Goal: Use online tool/utility: Utilize a website feature to perform a specific function

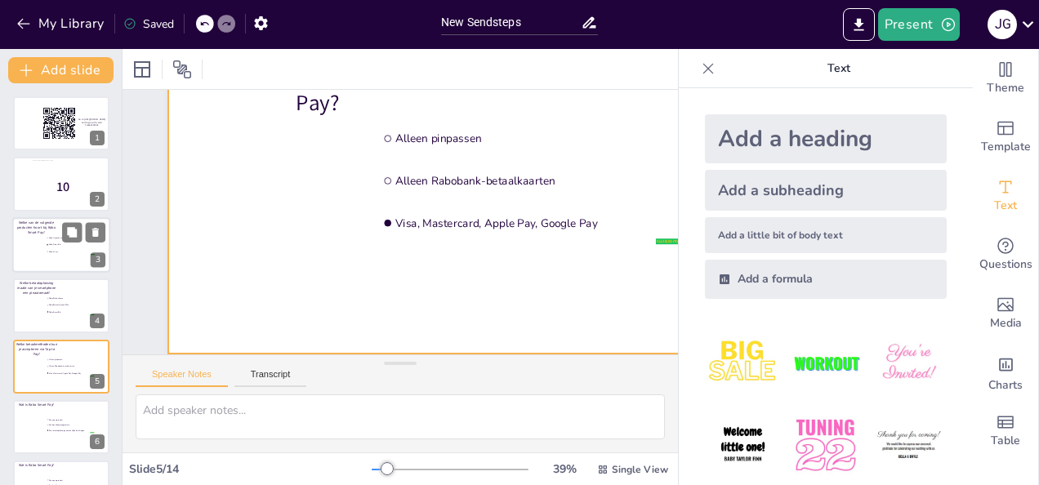
scroll to position [136, 0]
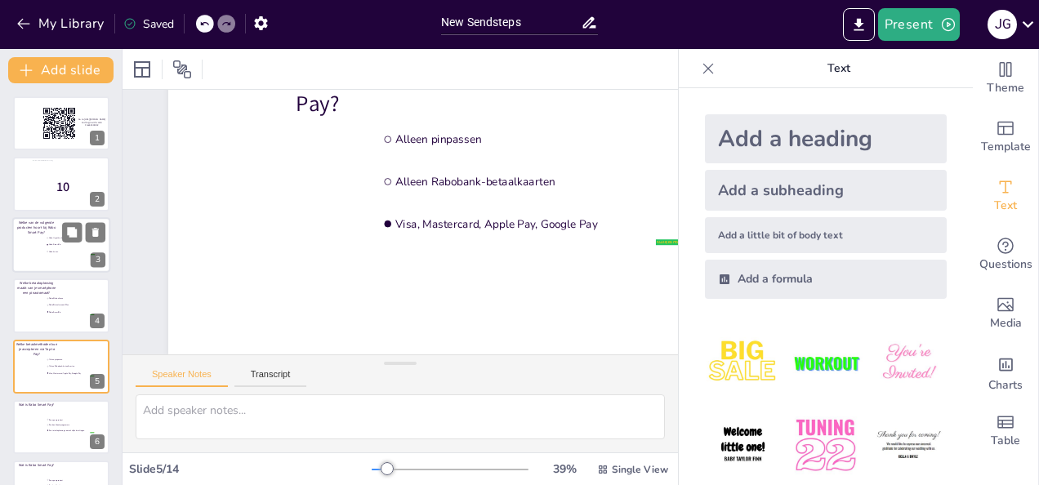
click at [31, 244] on div at bounding box center [61, 245] width 98 height 56
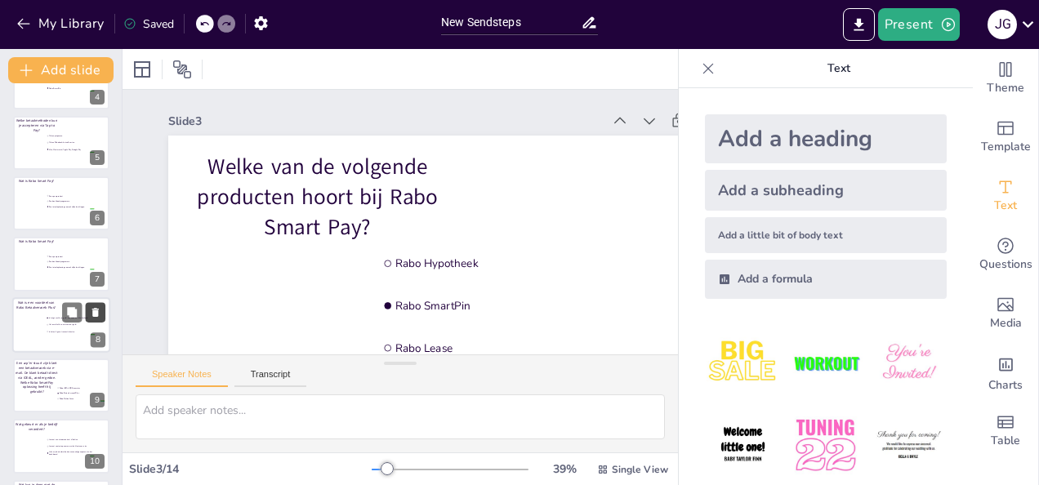
scroll to position [223, 0]
click at [28, 371] on p "Een zzp’er stuurt zijn klant een betaalverzoek via e-mail. De klant betaalt dir…" at bounding box center [36, 378] width 43 height 34
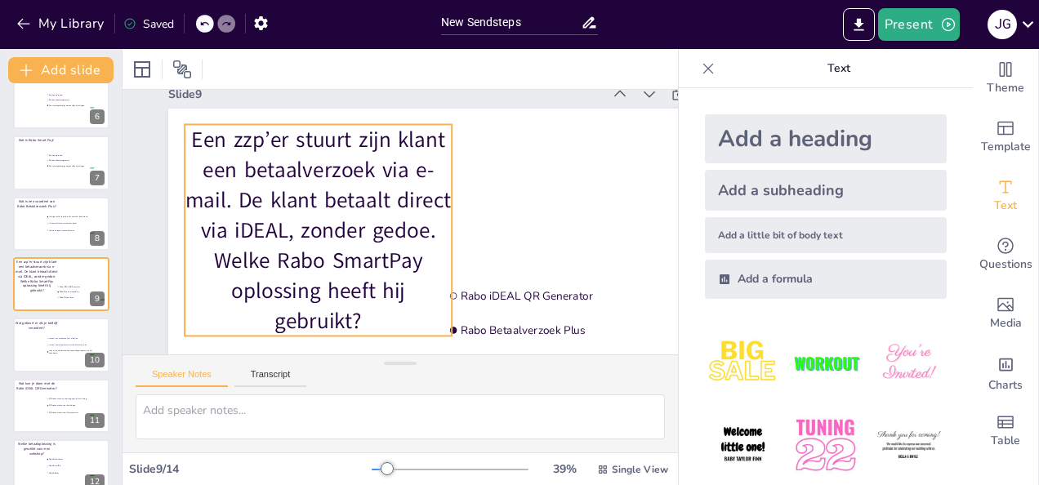
scroll to position [0, 0]
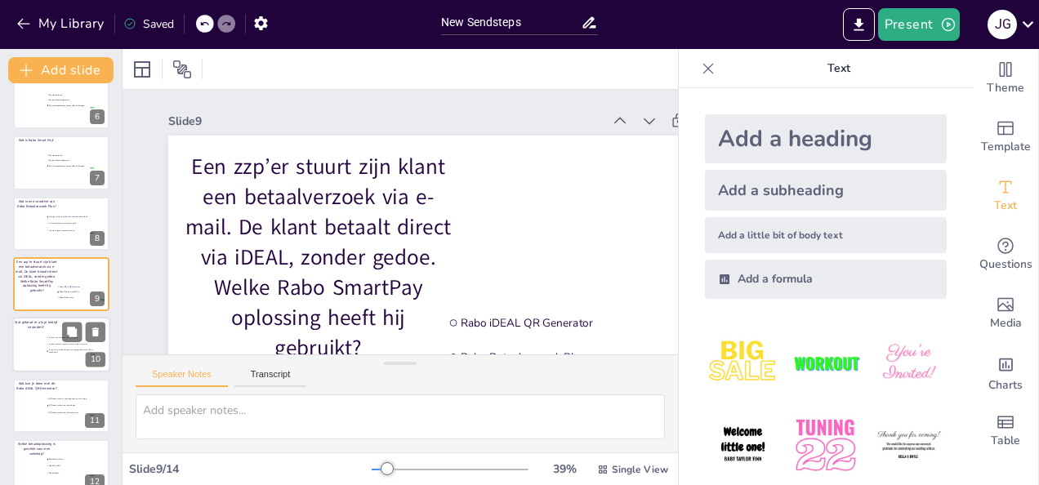
click at [33, 350] on div at bounding box center [61, 346] width 98 height 56
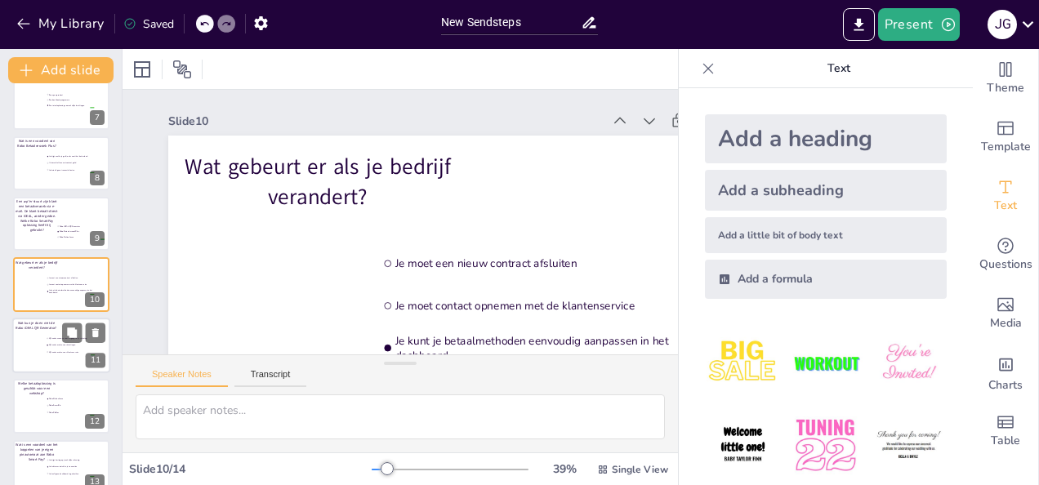
click at [24, 356] on div at bounding box center [61, 346] width 98 height 56
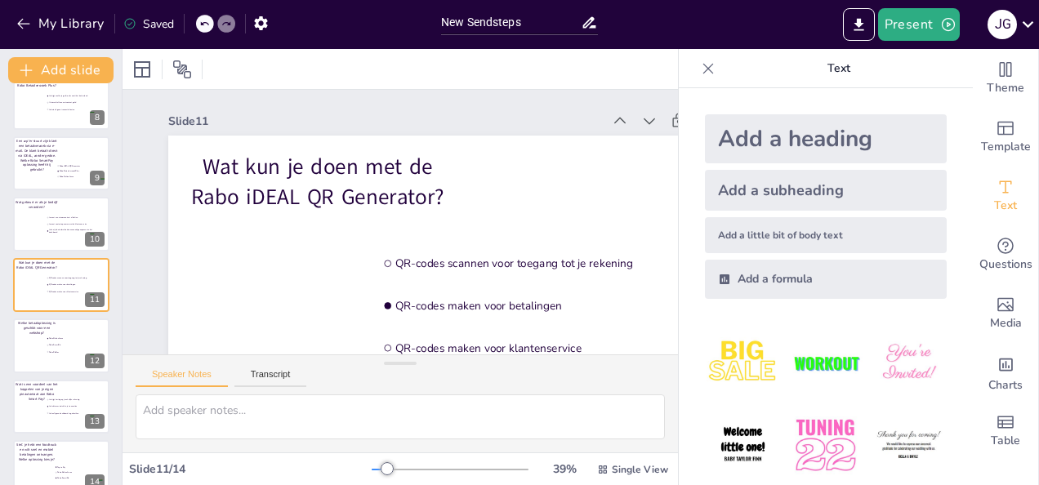
drag, startPoint x: -3, startPoint y: 196, endPoint x: 0, endPoint y: 47, distance: 148.6
click at [0, 96] on html "My Library Saved New Sendsteps Present J G Document fonts Akatab Recently used …" at bounding box center [519, 242] width 1039 height 485
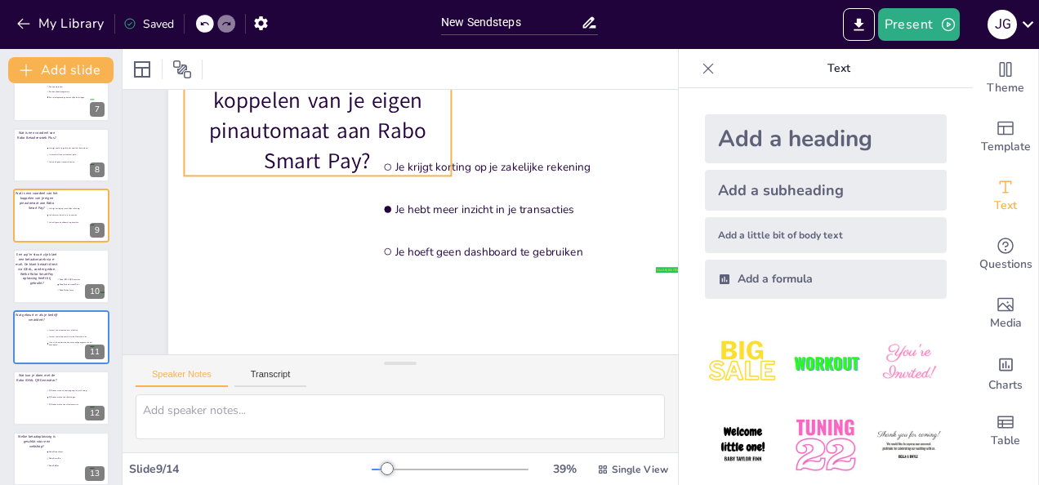
scroll to position [103, 0]
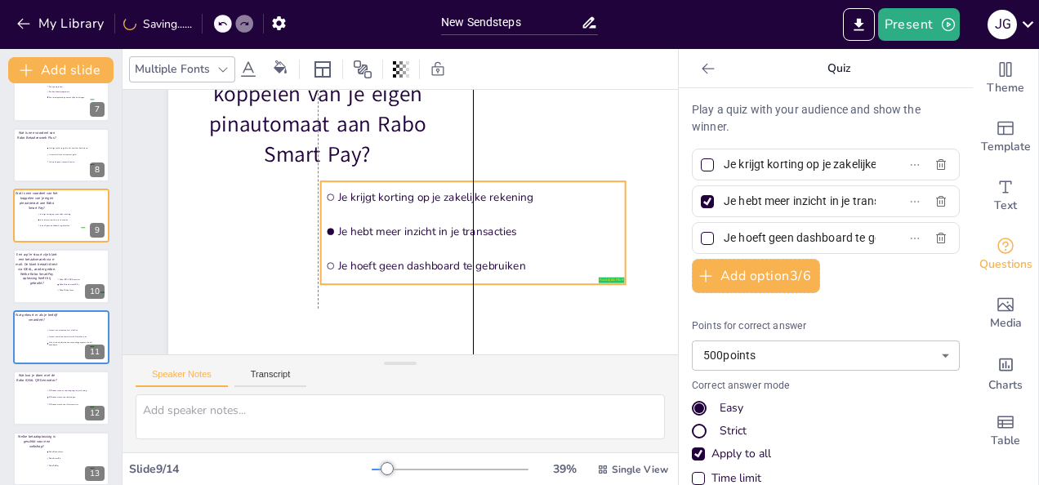
drag, startPoint x: 443, startPoint y: 209, endPoint x: 382, endPoint y: 250, distance: 72.9
click at [382, 250] on ul "Je krijgt korting op je zakelijke rekening Je hebt meer inzicht in je transacti…" at bounding box center [473, 232] width 305 height 103
click at [270, 232] on div at bounding box center [473, 204] width 610 height 343
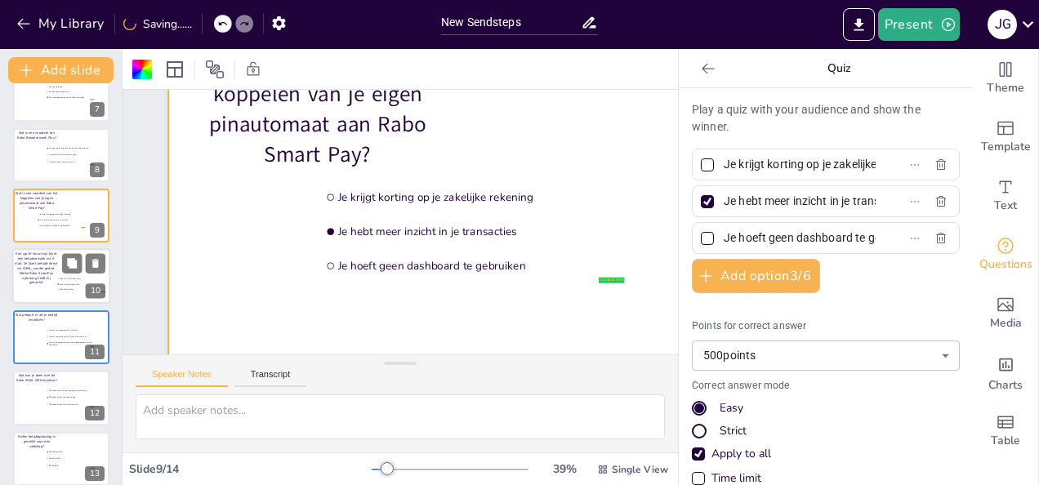
click at [37, 268] on p "Een zzp’er stuurt zijn klant een betaalverzoek via e-mail. De klant betaalt dir…" at bounding box center [36, 268] width 43 height 34
type input "Rabo iDEAL QR Generator"
type input "Rabo Betaalverzoek Plus"
type input "Rabo OnlineKassa"
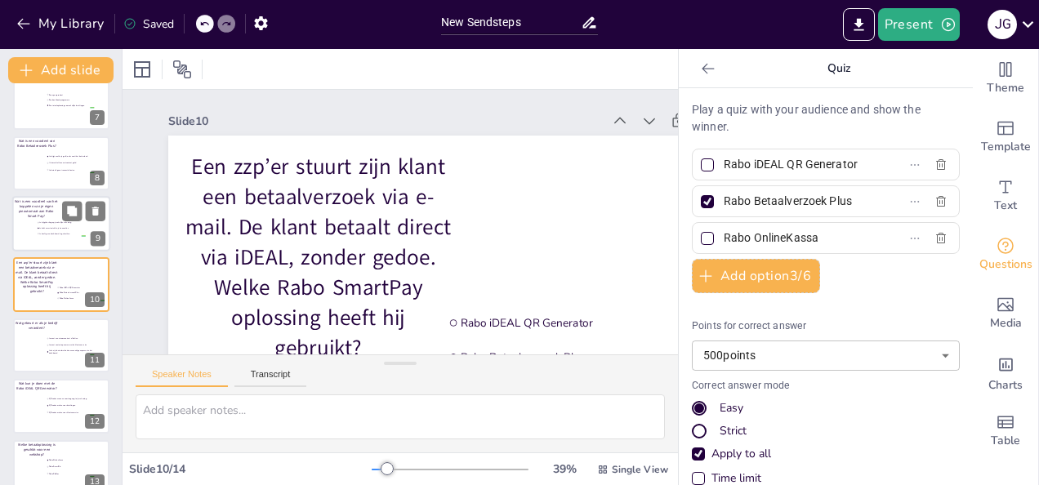
click at [47, 221] on span "Je krijgt korting op je zakelijke rekening" at bounding box center [62, 222] width 46 height 2
type input "Je krijgt korting op je zakelijke rekening"
type input "Je hebt meer inzicht in je transacties"
type input "Je hoeft geen dashboard te gebruiken"
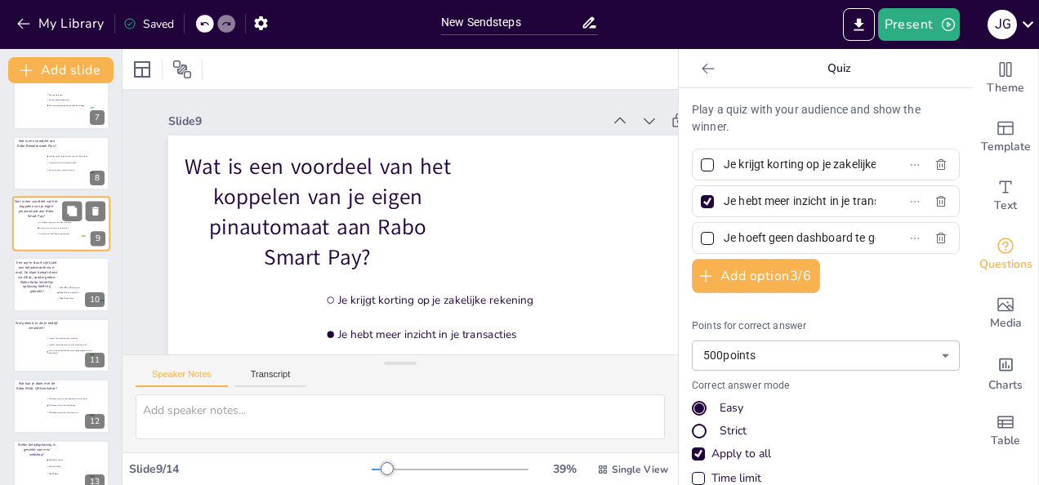
scroll to position [325, 0]
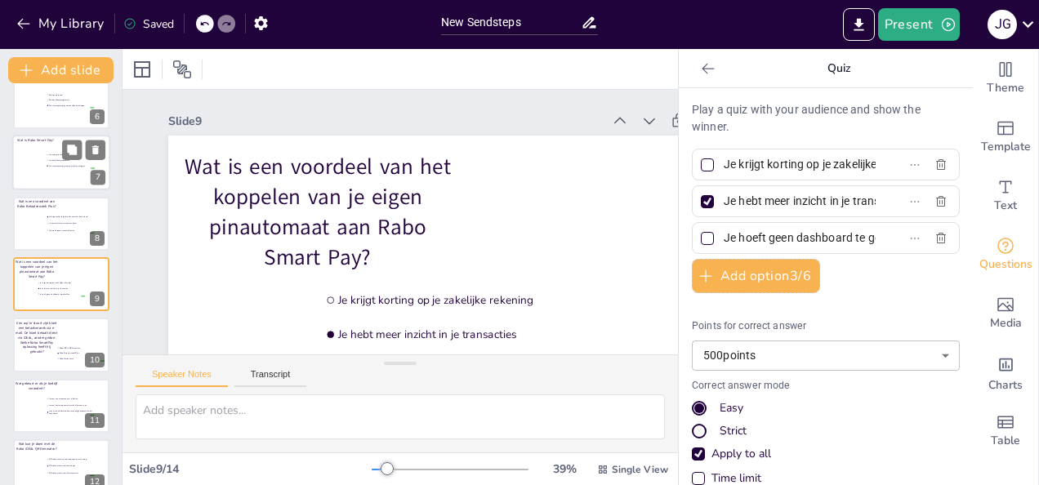
click at [54, 162] on span "Een boekhoudprogramma" at bounding box center [72, 160] width 46 height 2
type input "Een spaarproduct"
type input "Een boekhoudprogramma"
type input "Een totaaloplossing voor zakelijke betalingen"
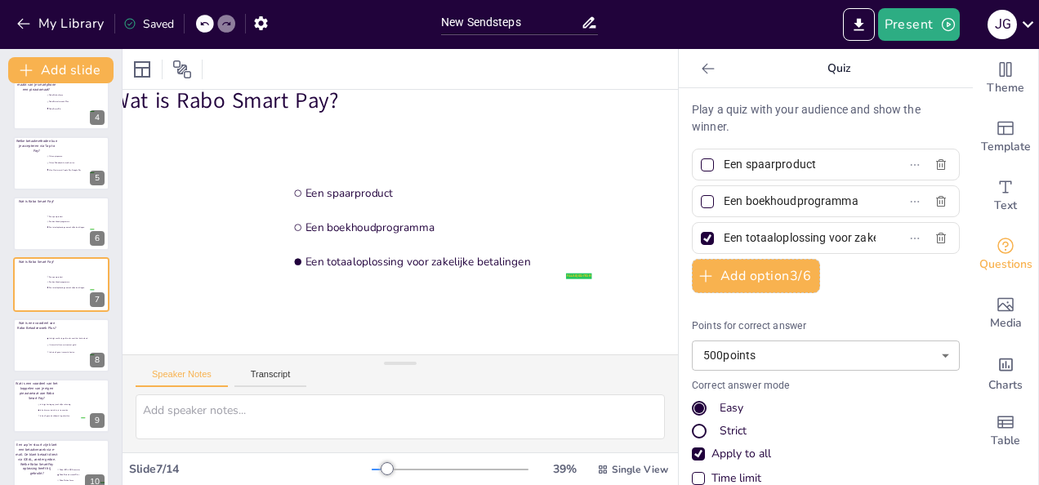
scroll to position [66, 89]
click at [44, 216] on div at bounding box center [61, 224] width 98 height 56
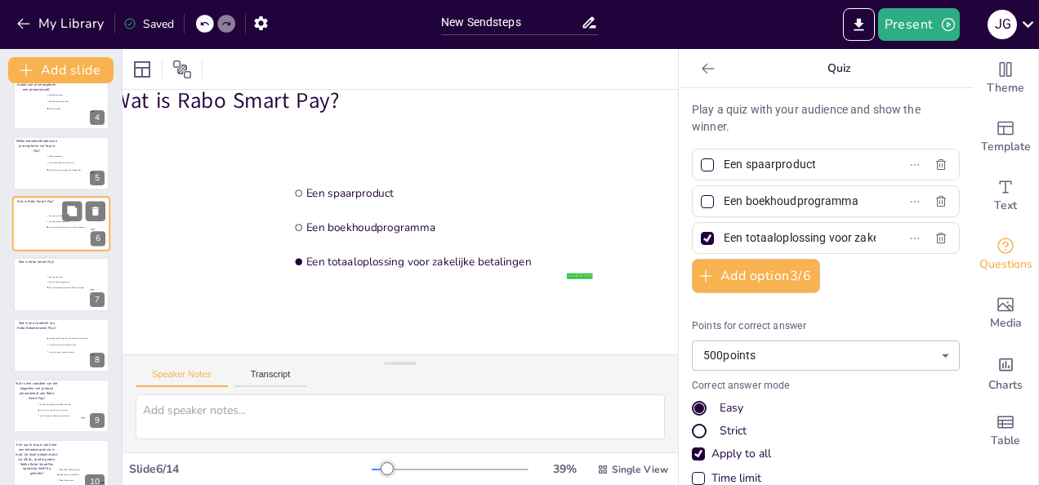
scroll to position [0, 89]
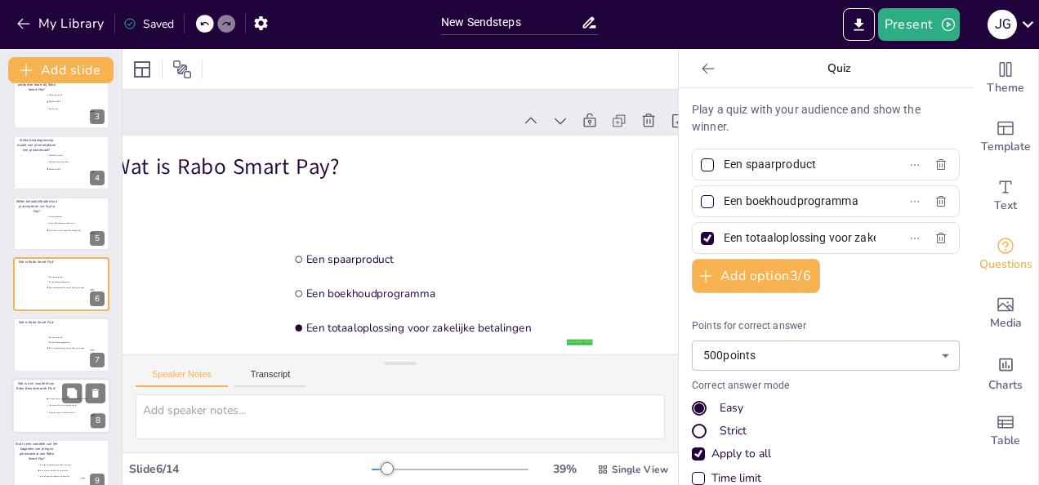
click at [41, 410] on div at bounding box center [61, 406] width 98 height 56
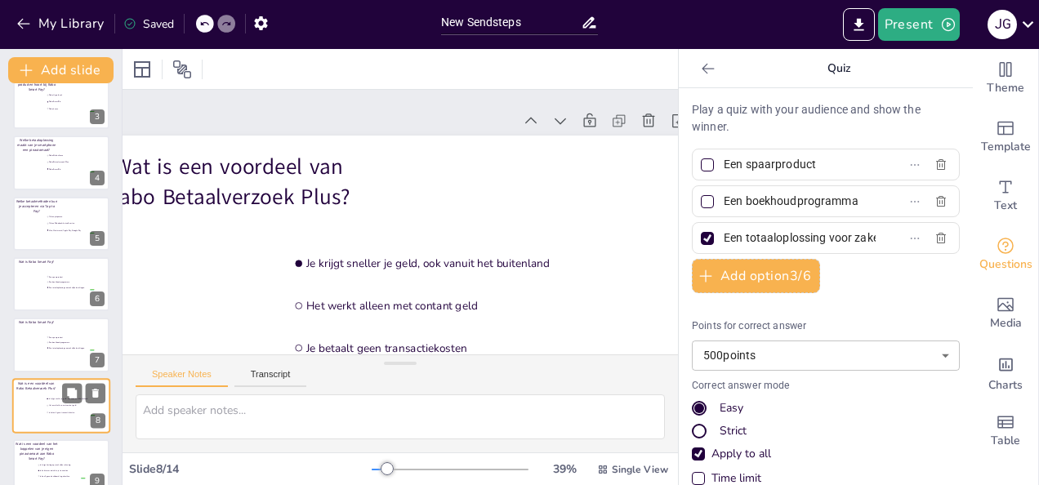
type input "Je krijgt sneller je geld, ook vanuit het buitenland"
type input "Het werkt alleen met contant geld"
type input "Je betaalt geen transactiekosten"
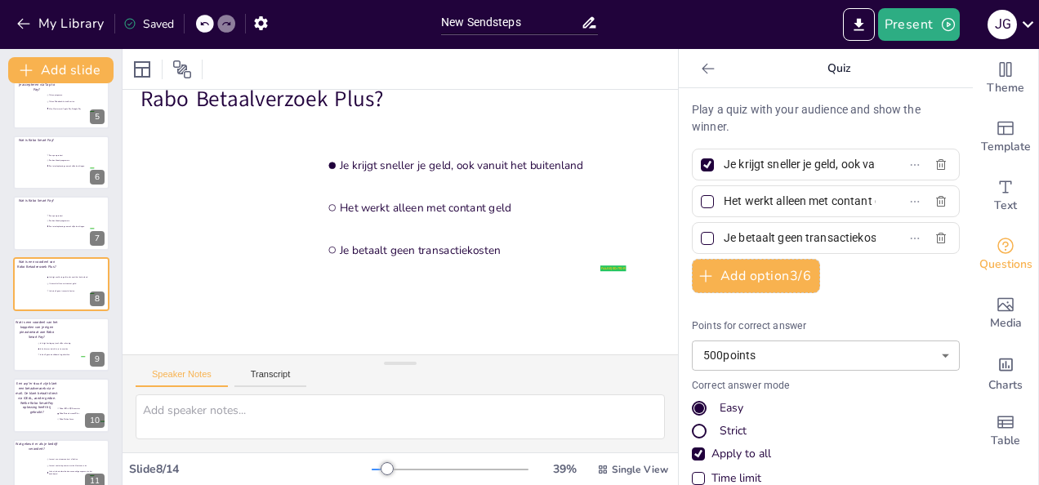
scroll to position [98, 55]
click at [49, 357] on li "Je hoeft geen dashboard te gebruiken" at bounding box center [61, 354] width 49 height 5
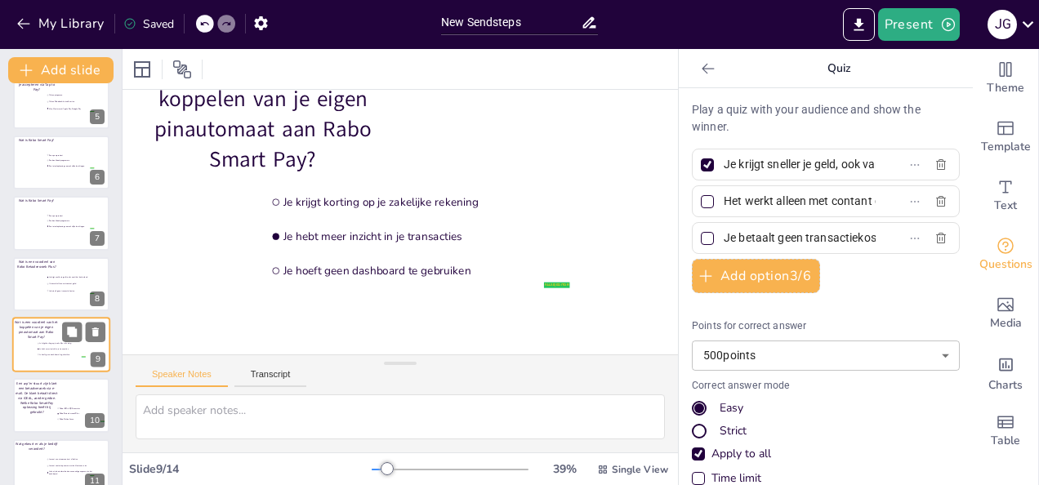
type input "Je krijgt korting op je zakelijke rekening"
type input "Je hebt meer inzicht in je transacties"
type input "Je hoeft geen dashboard te gebruiken"
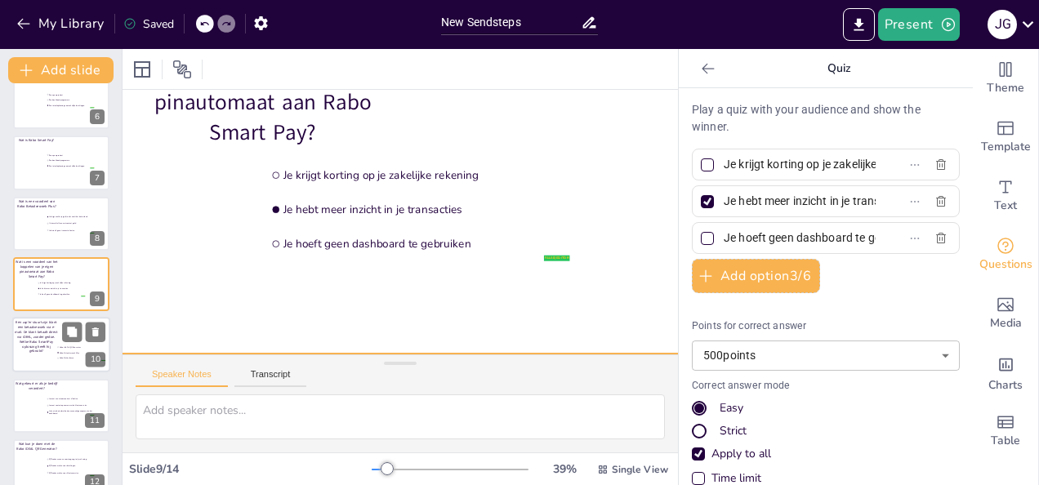
scroll to position [136, 55]
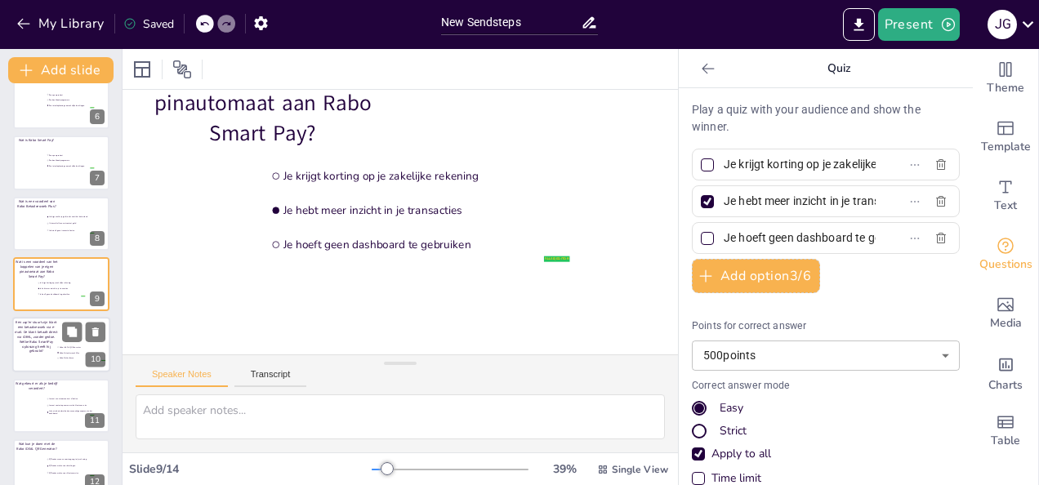
click at [47, 356] on div at bounding box center [61, 346] width 98 height 56
type input "Rabo iDEAL QR Generator"
type input "Rabo Betaalverzoek Plus"
type input "Rabo OnlineKassa"
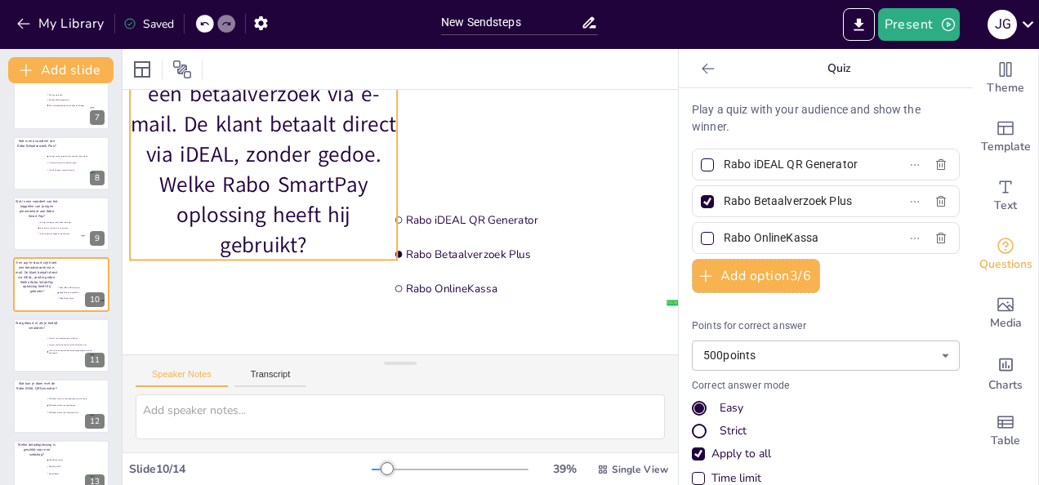
scroll to position [104, 55]
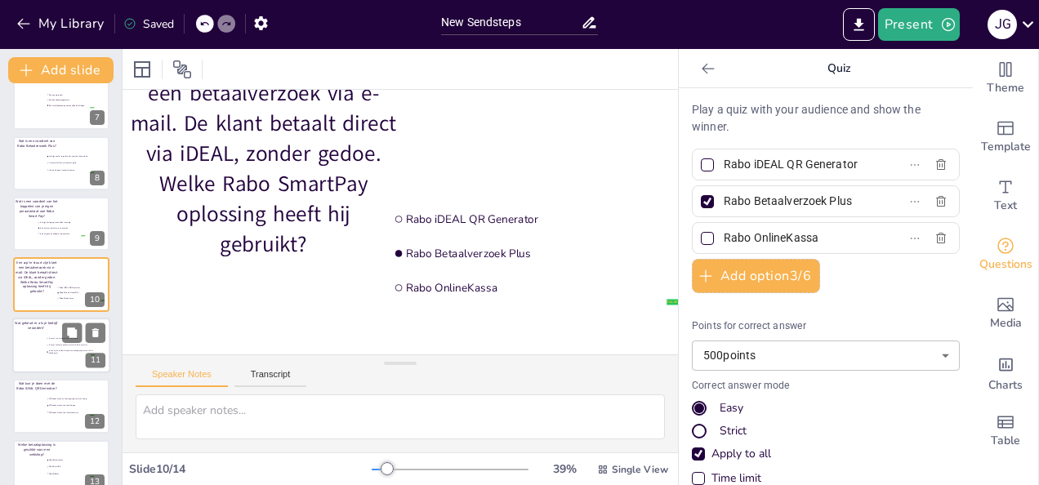
click at [38, 359] on div at bounding box center [61, 346] width 98 height 56
type input "Je moet een nieuw contract afsluiten"
type input "Je moet contact opnemen met de klantenservice"
type input "Je kunt je betaalmethoden eenvoudig aanpassen in het dashboard"
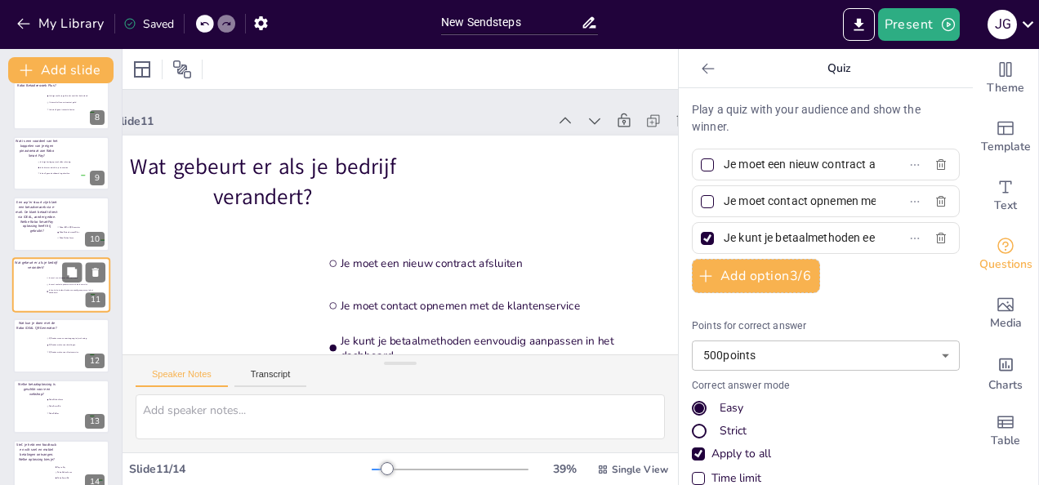
scroll to position [468, 0]
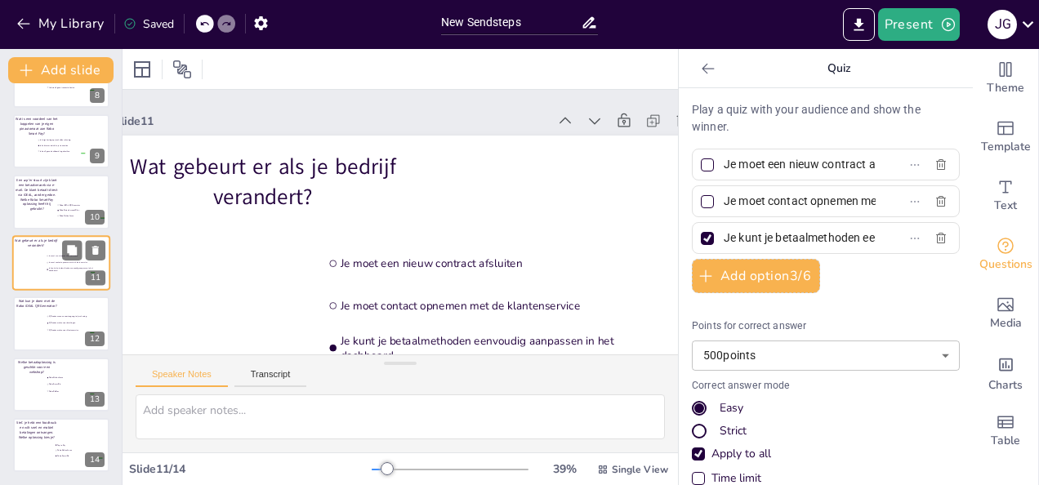
type input "QR-codes scannen voor toegang tot je rekening"
type input "QR-codes maken voor betalingen"
type input "QR-codes maken voor klantenservice"
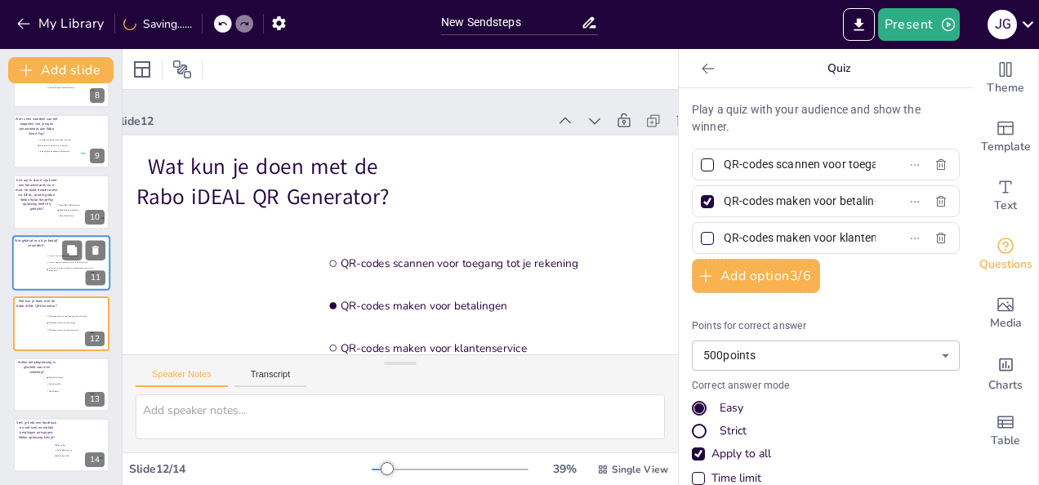
type input "Rabo OnlineKassa"
type input "Rabo SmartPin"
type input "Rabo PinBox"
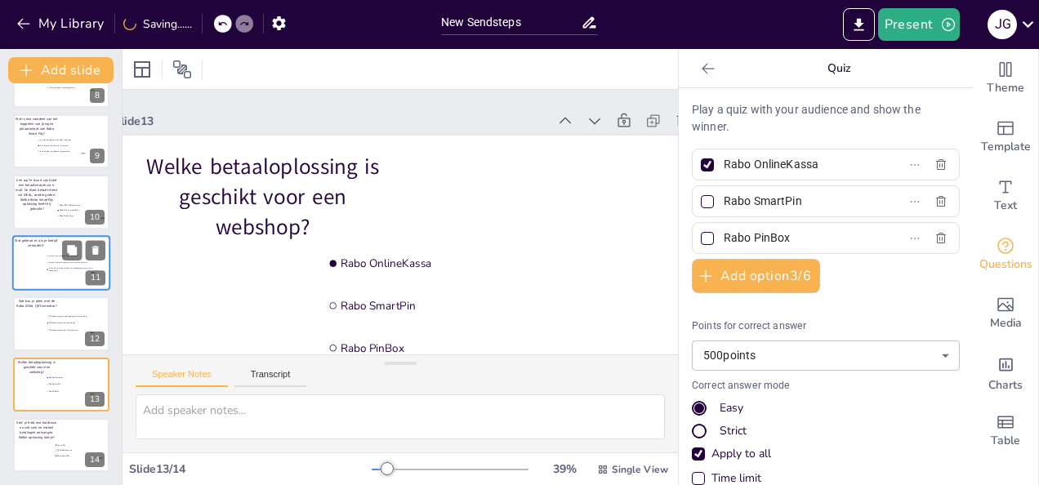
type input "Tap to Pay"
type input "Rabo OnlineKassa"
type input "Rabo SmartPin"
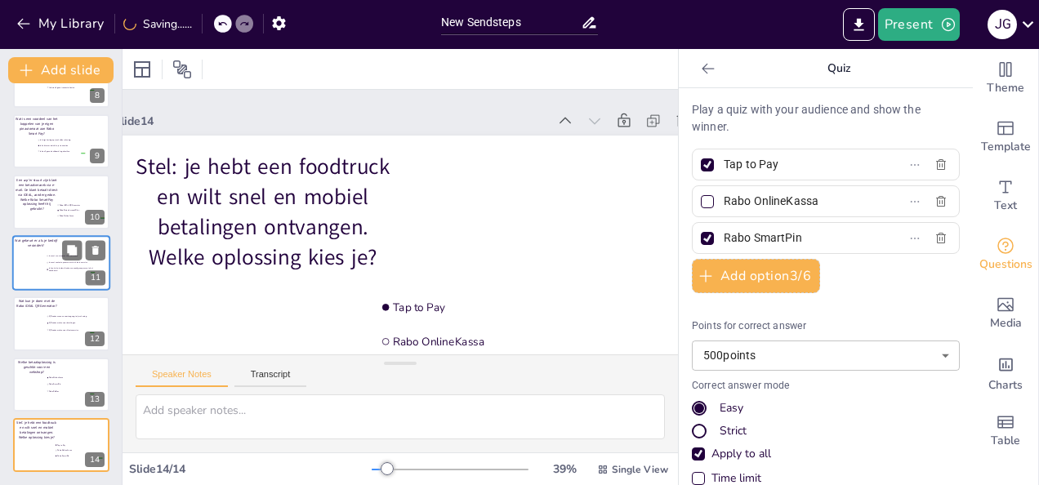
scroll to position [0, 0]
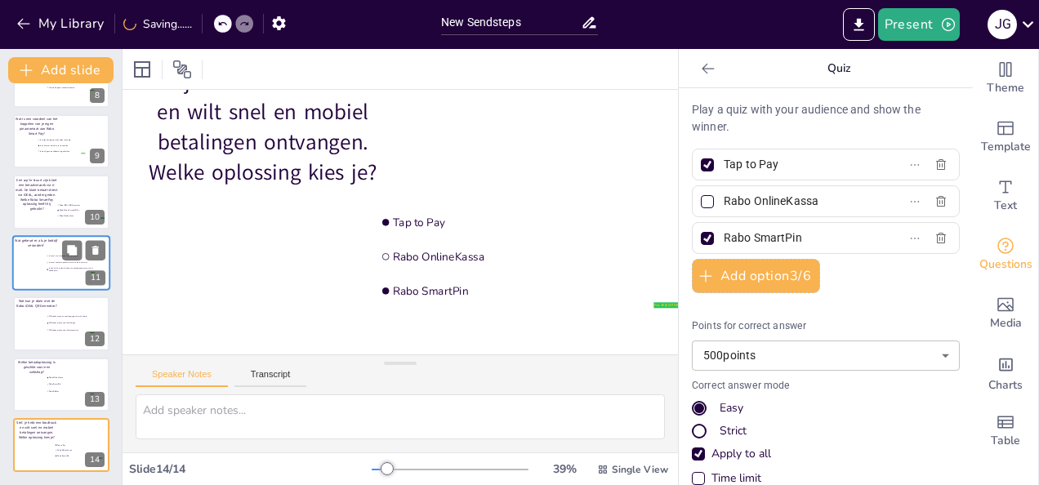
type input "Rabo OnlineKassa"
type input "Rabo SmartPin"
type input "Rabo PinBox"
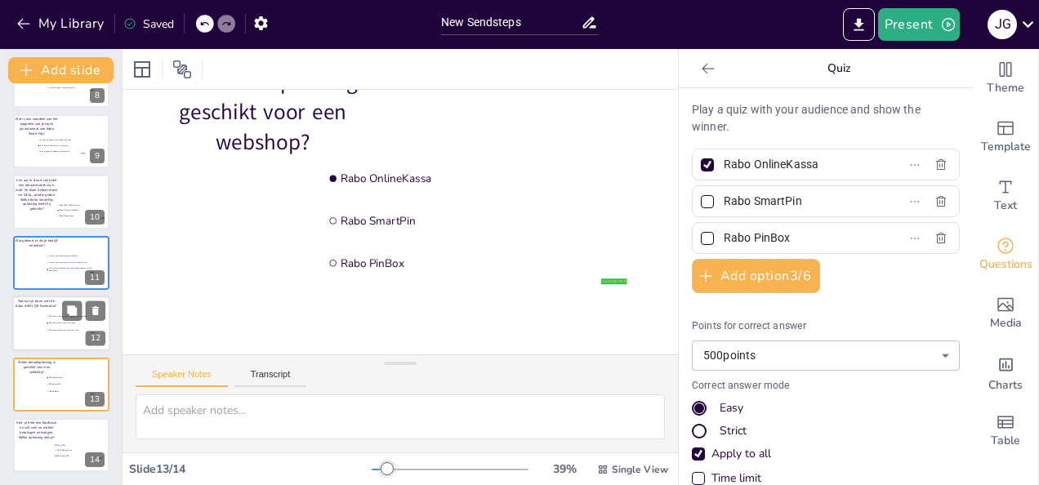
type input "Tap to Pay"
type input "Rabo OnlineKassa"
type input "Rabo SmartPin"
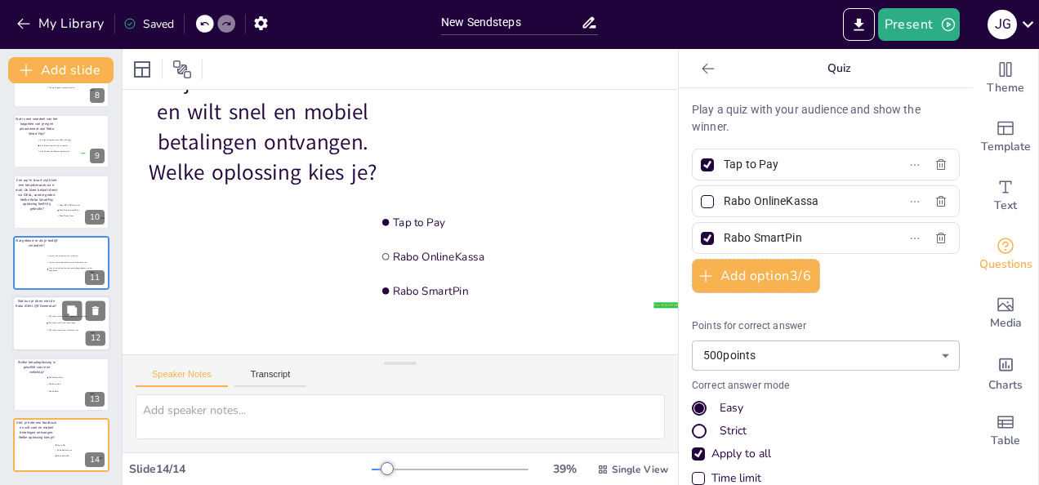
type input "Rabo OnlineKassa"
type input "Rabo SmartPin"
type input "Rabo PinBox"
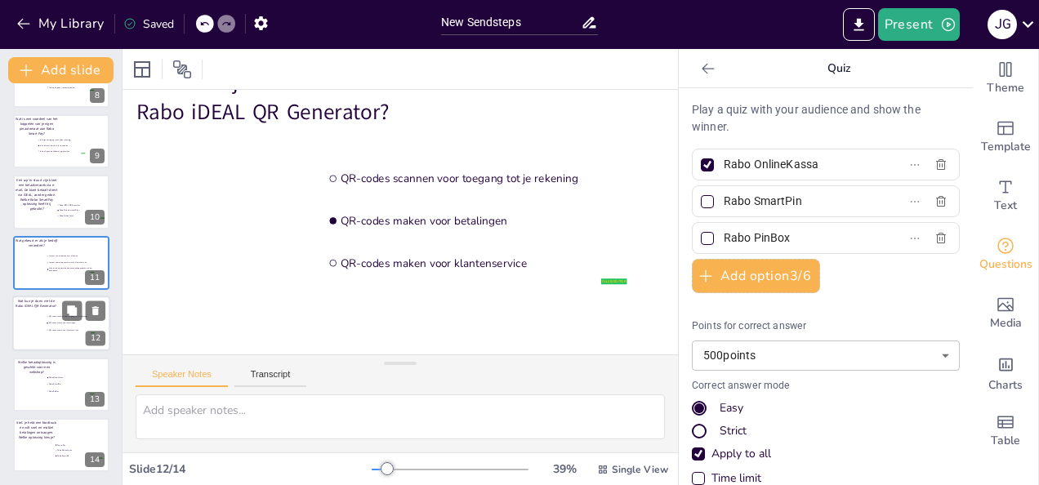
type input "QR-codes scannen voor toegang tot je rekening"
type input "QR-codes maken voor betalingen"
type input "QR-codes maken voor klantenservice"
type input "Je moet een nieuw contract afsluiten"
type input "Je moet contact opnemen met de klantenservice"
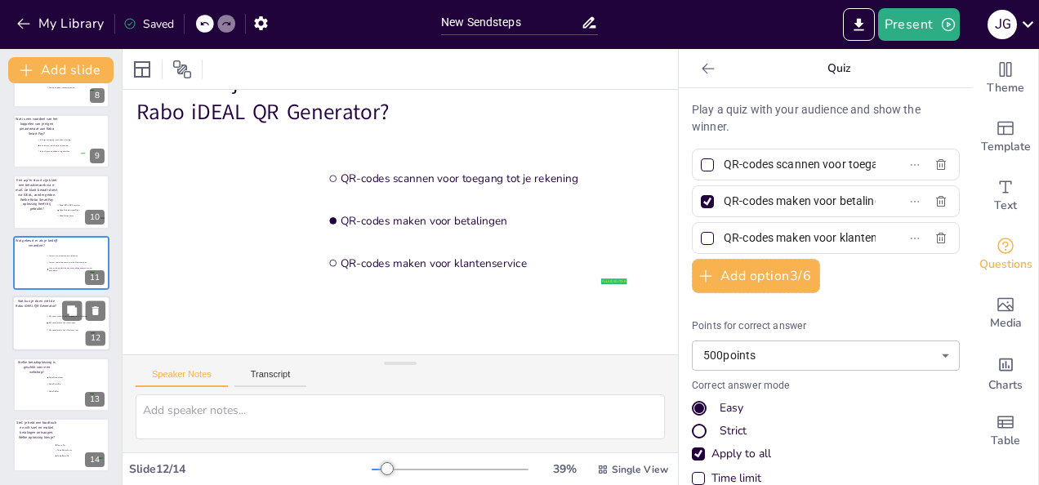
type input "Je kunt je betaalmethoden eenvoudig aanpassen in het dashboard"
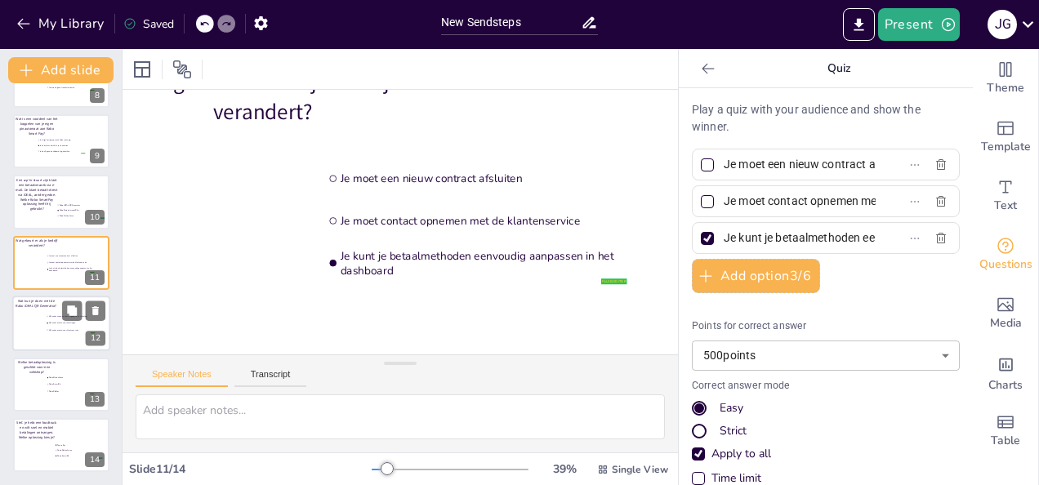
type input "Rabo iDEAL QR Generator"
type input "Rabo Betaalverzoek Plus"
type input "Rabo OnlineKassa"
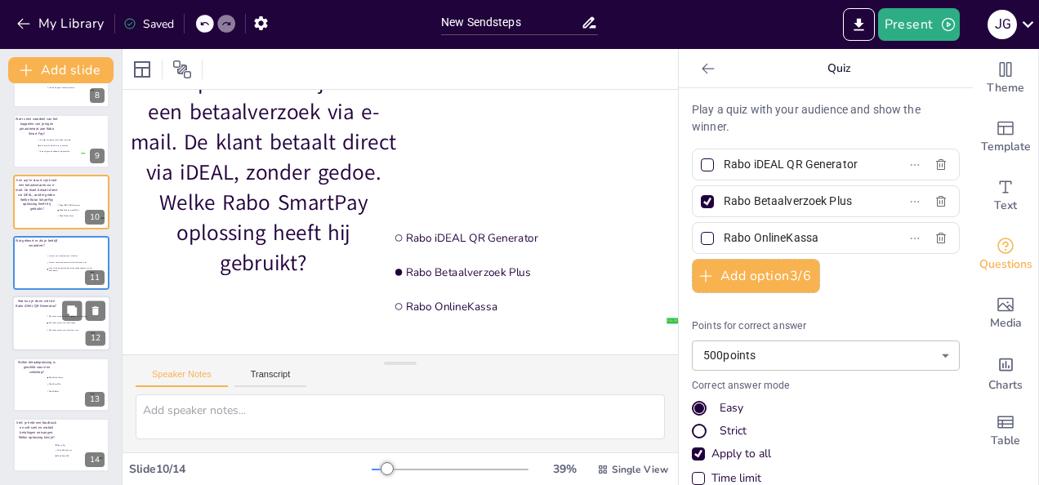
type input "Je krijgt korting op je zakelijke rekening"
type input "Je hebt meer inzicht in je transacties"
type input "Je hoeft geen dashboard te gebruiken"
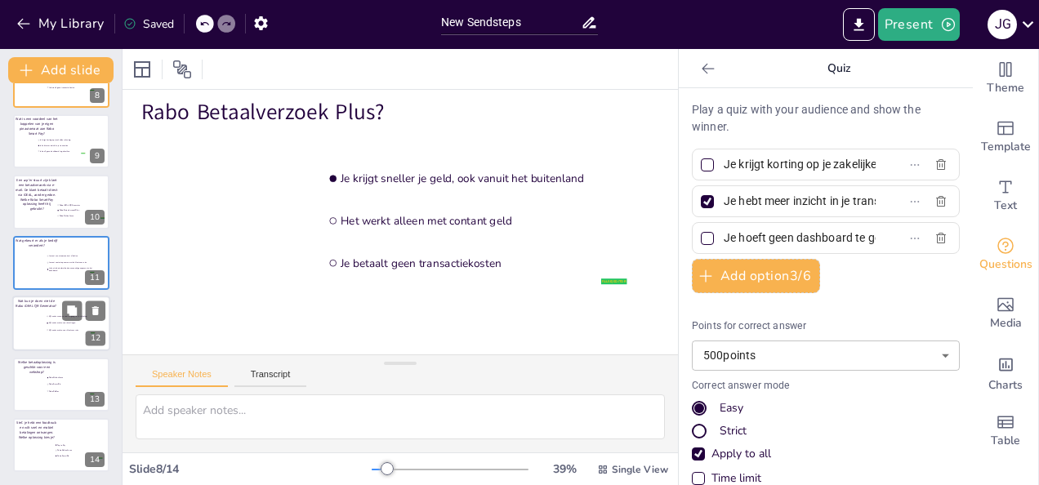
type input "Je krijgt sneller je geld, ook vanuit het buitenland"
type input "Het werkt alleen met contant geld"
type input "Je betaalt geen transactiekosten"
type input "Een spaarproduct"
type input "Een boekhoudprogramma"
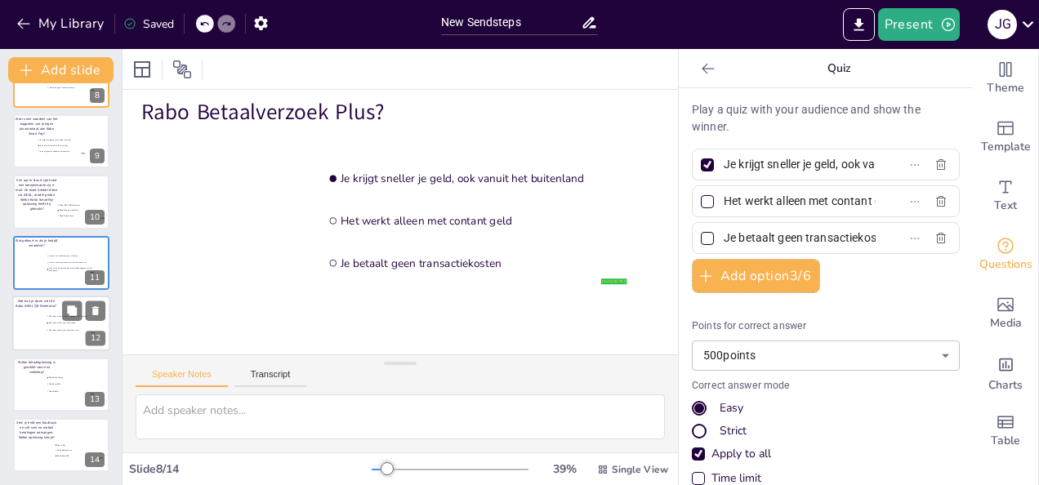
type input "Een totaaloplossing voor zakelijke betalingen"
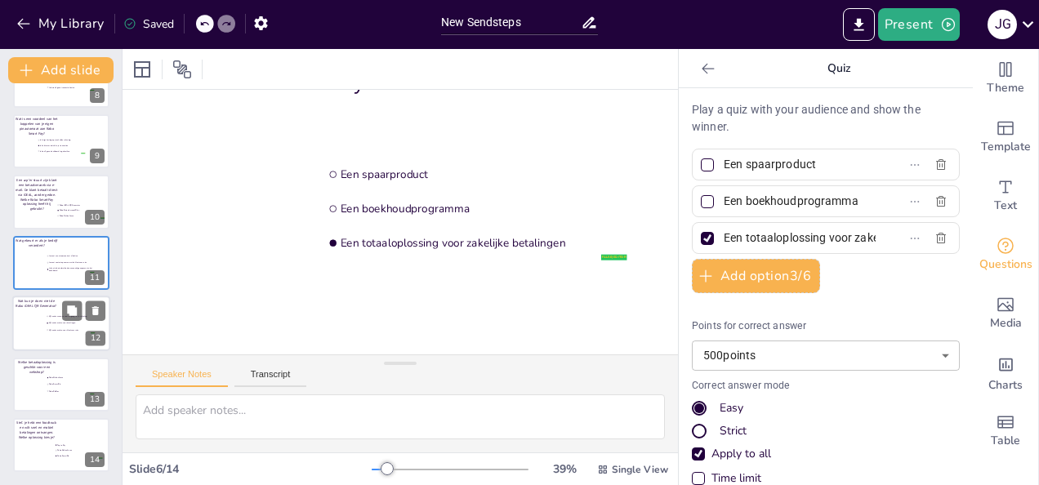
type input "Alleen pinpassen"
type input "Alleen Rabobank-betaalkaarten"
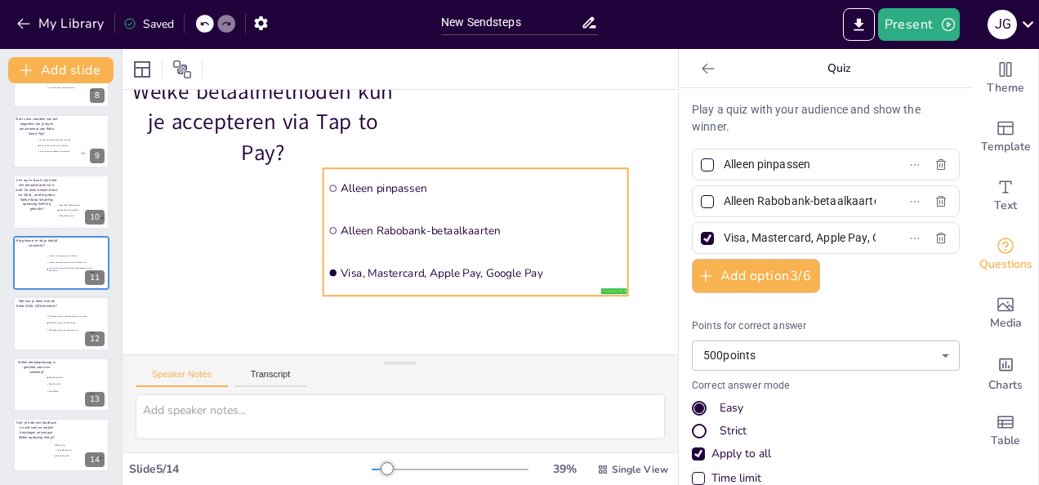
scroll to position [85, 55]
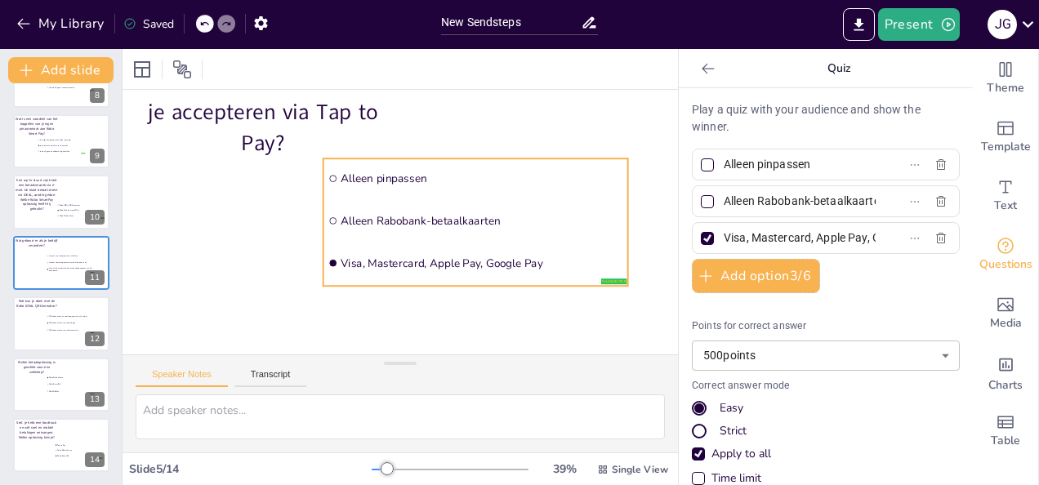
click at [395, 260] on span "Visa, Mastercard, Apple Pay, Google Pay" at bounding box center [481, 263] width 283 height 15
click at [395, 260] on ul "Alleen pinpassen Alleen Rabobank-betaalkaarten Visa, Mastercard, Apple Pay, Goo…" at bounding box center [475, 221] width 305 height 127
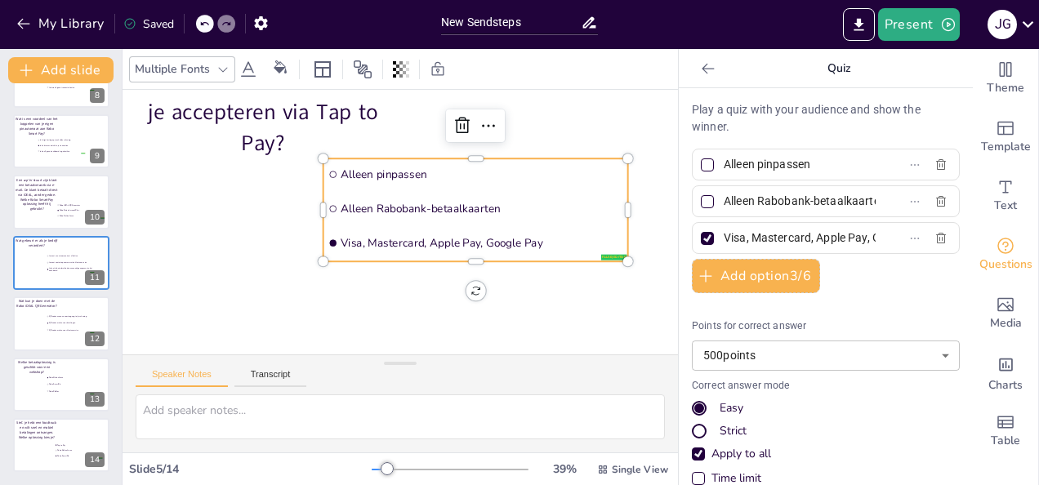
click at [405, 238] on span "Visa, Mastercard, Apple Pay, Google Pay" at bounding box center [481, 243] width 283 height 15
click at [405, 238] on span "Visa, Mastercard, Apple Pay, Google Pay" at bounding box center [481, 242] width 283 height 15
click at [425, 240] on span "Visa, Mastercard, Apple Pay, Google Pay" at bounding box center [481, 242] width 283 height 15
click at [421, 239] on span "Visa, Mastercard, Apple Pay, Google Pay" at bounding box center [481, 242] width 283 height 15
click at [413, 238] on span "Visa, Mastercard, Apple Pay, Google Pay" at bounding box center [481, 242] width 283 height 15
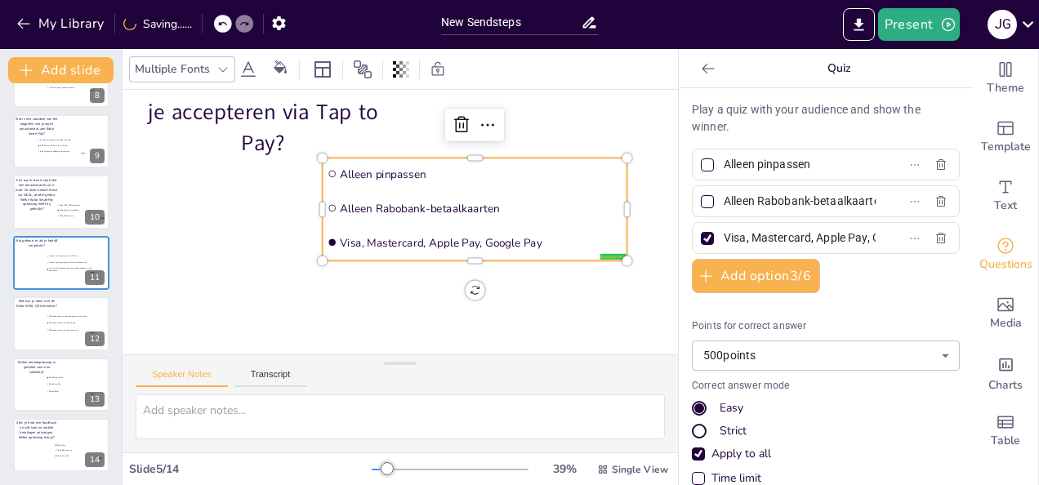
click at [413, 238] on span "Visa, Mastercard, Apple Pay, Google Pay" at bounding box center [481, 242] width 283 height 15
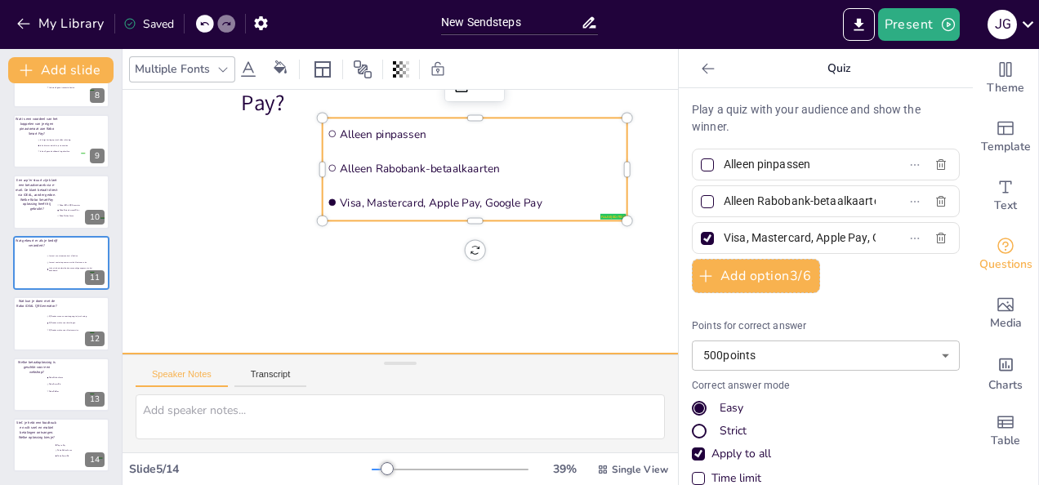
scroll to position [136, 55]
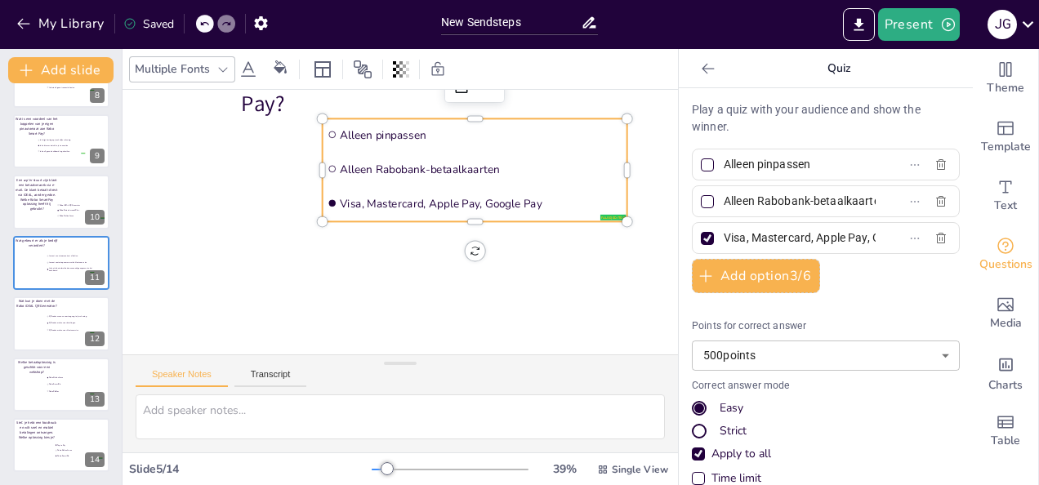
click at [402, 196] on span "Visa, Mastercard, Apple Pay, Google Pay" at bounding box center [481, 203] width 283 height 15
click at [795, 235] on input "Visa, Mastercard, Apple Pay, Google Pay" at bounding box center [799, 238] width 152 height 24
type input "Visa, Apple Pay, Google Pay"
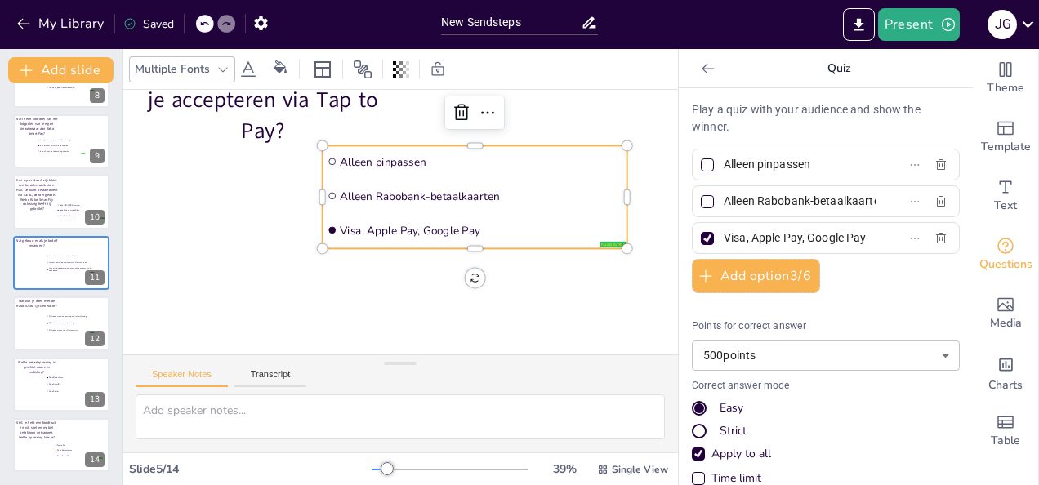
scroll to position [56, 55]
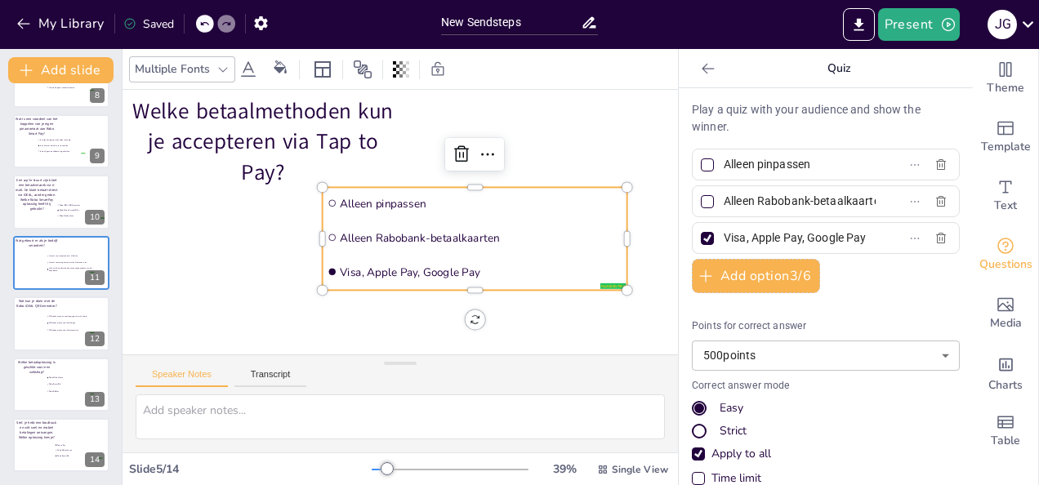
click at [429, 234] on span "Alleen Rabobank-betaalkaarten" at bounding box center [481, 237] width 283 height 15
click at [800, 209] on input "Alleen Rabobank-betaalkaarten" at bounding box center [799, 201] width 152 height 24
type input "Alleen Rabobank-betaalkaarten & Apple Pay"
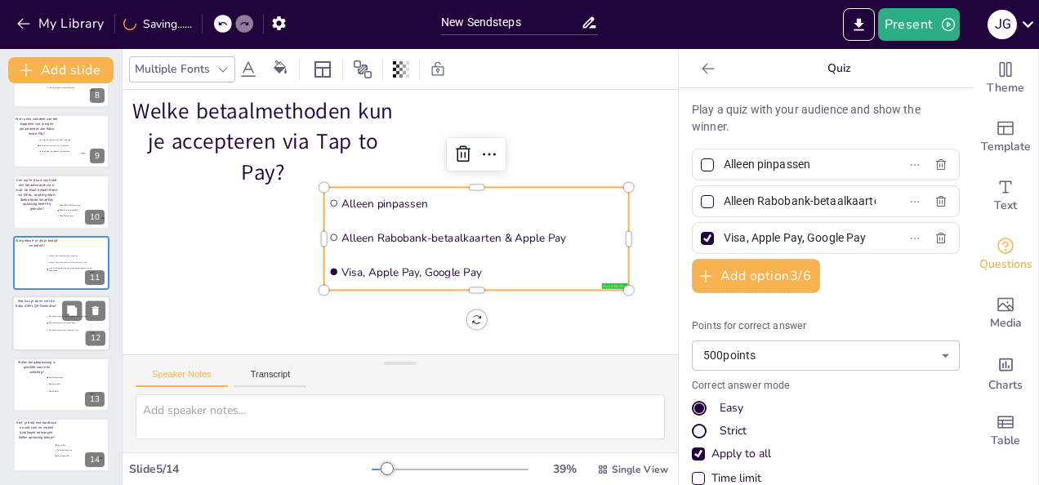
click at [53, 336] on div at bounding box center [61, 324] width 98 height 56
type input "QR-codes scannen voor toegang tot je rekening"
type input "QR-codes maken voor betalingen"
type input "QR-codes maken voor klantenservice"
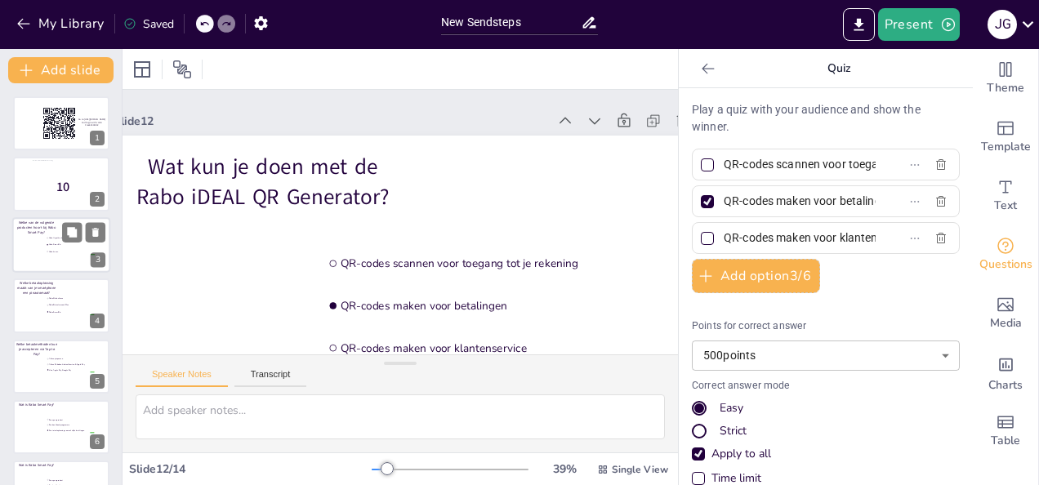
click at [38, 243] on div at bounding box center [61, 245] width 98 height 56
type input "Rabo Hypotheek"
type input "Rabo SmartPin"
type input "Rabo Lease"
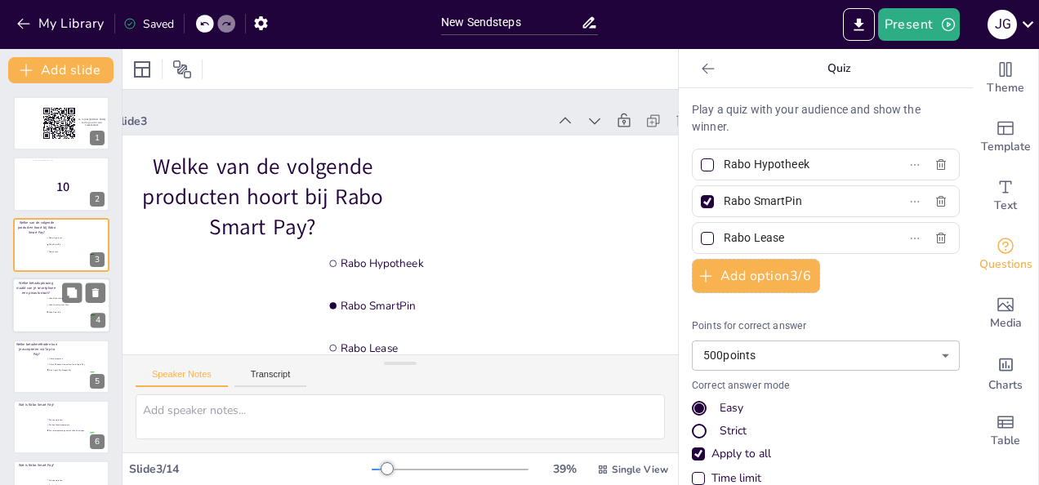
click at [49, 314] on span "Rabo SmartPin" at bounding box center [72, 312] width 46 height 2
type input "Rabo OnlineKassa"
type input "Rabo Betaalverzoek Plus"
type input "Rabo SmartPin"
